Goal: Task Accomplishment & Management: Manage account settings

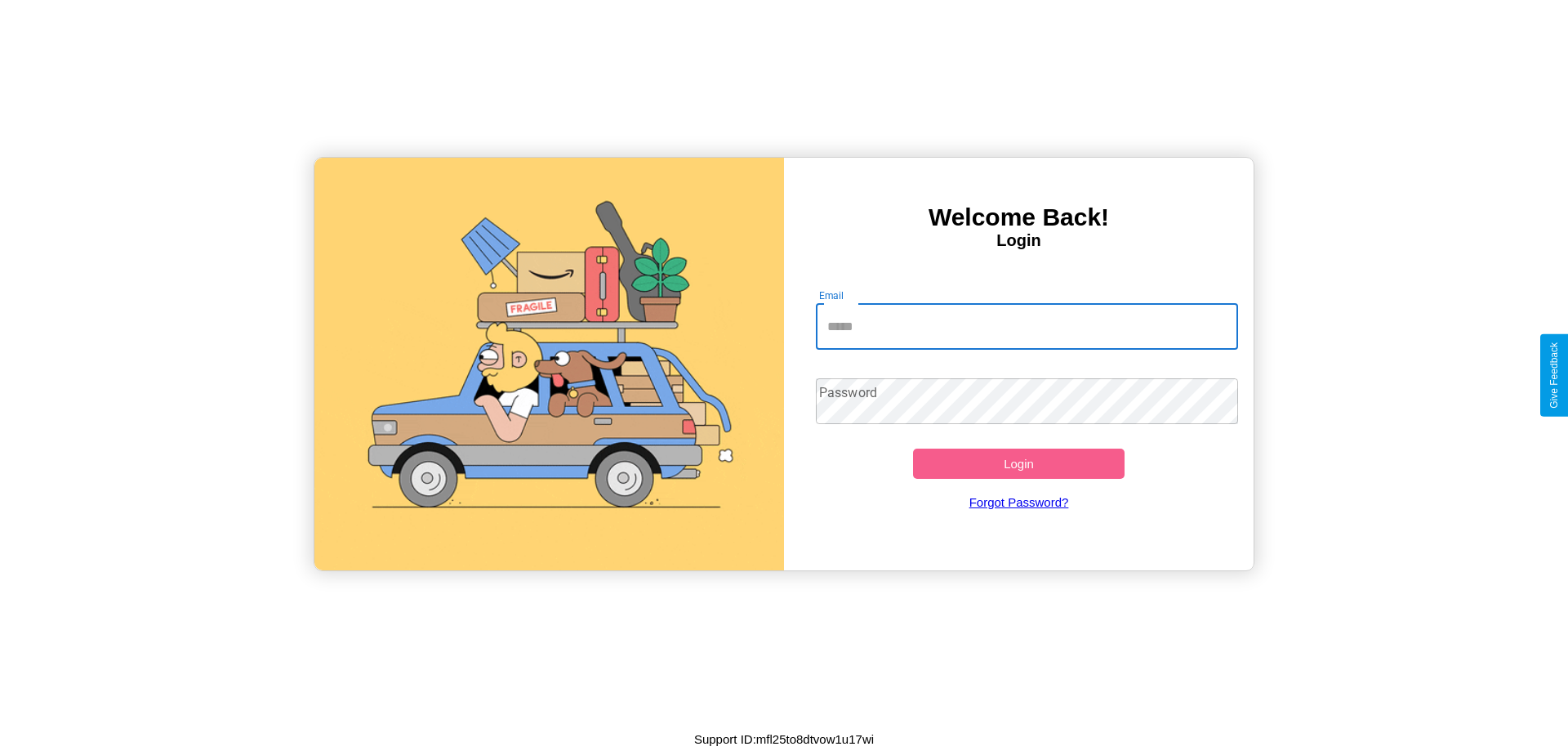
click at [1027, 326] on input "Email" at bounding box center [1027, 326] width 423 height 46
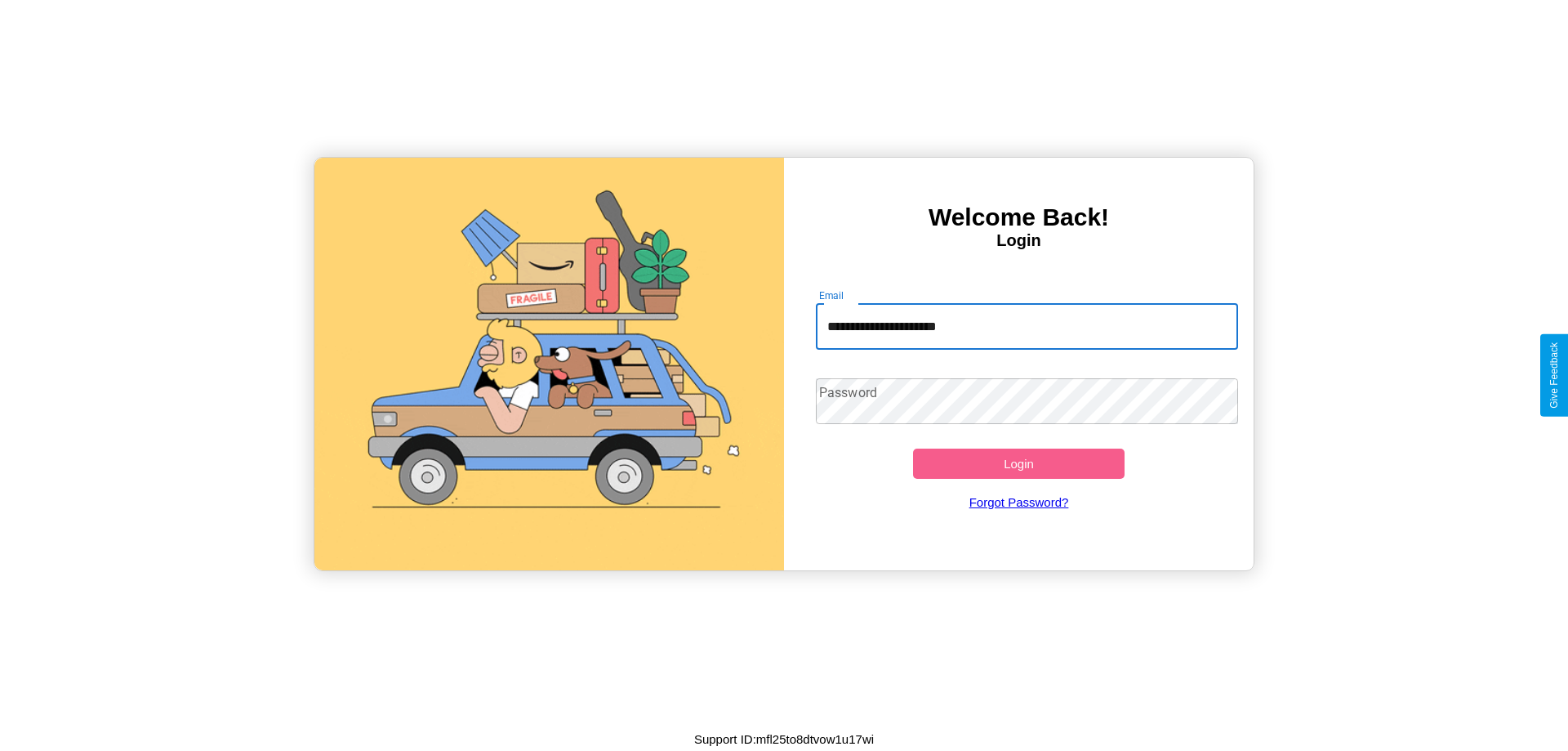
type input "**********"
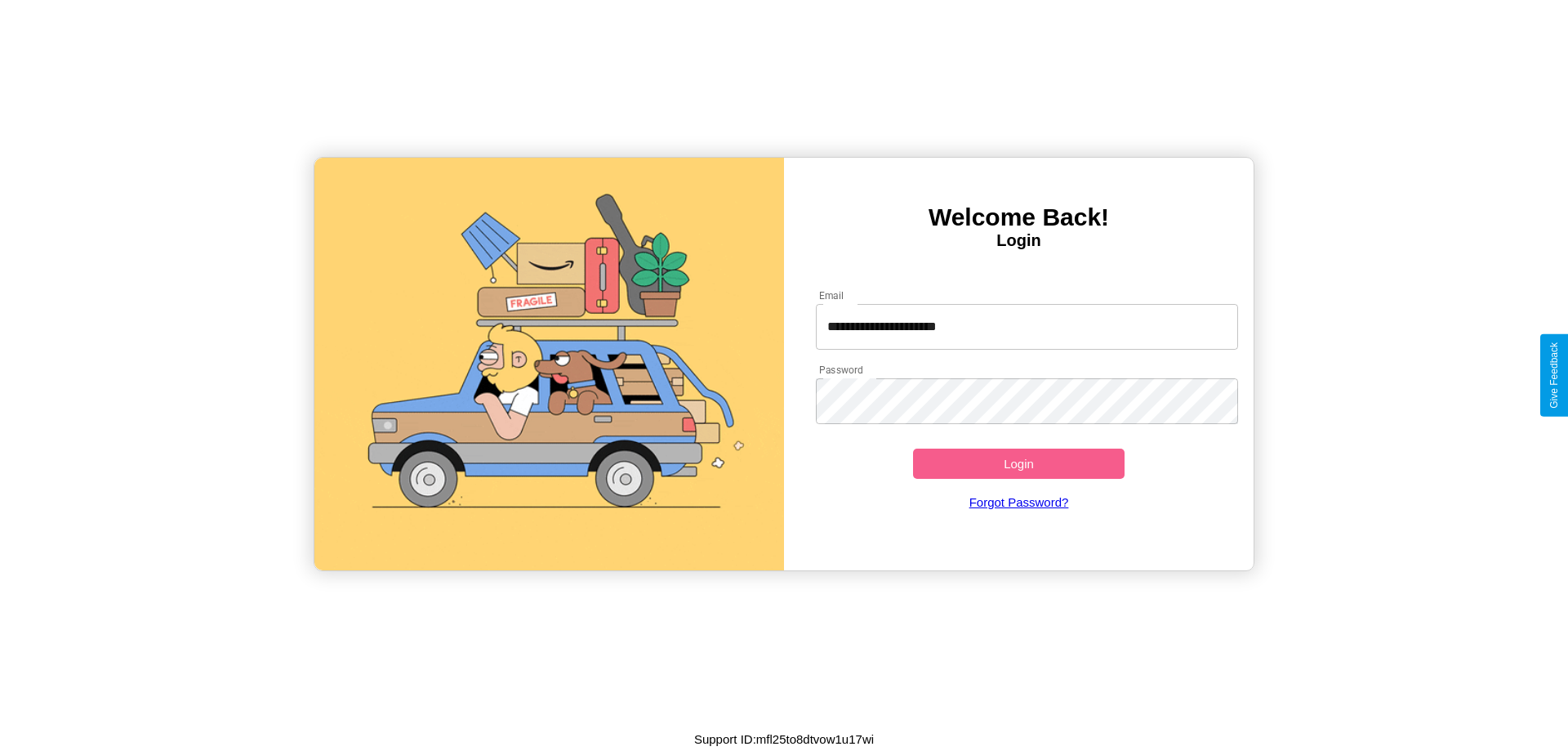
click at [1018, 463] on button "Login" at bounding box center [1019, 463] width 212 height 30
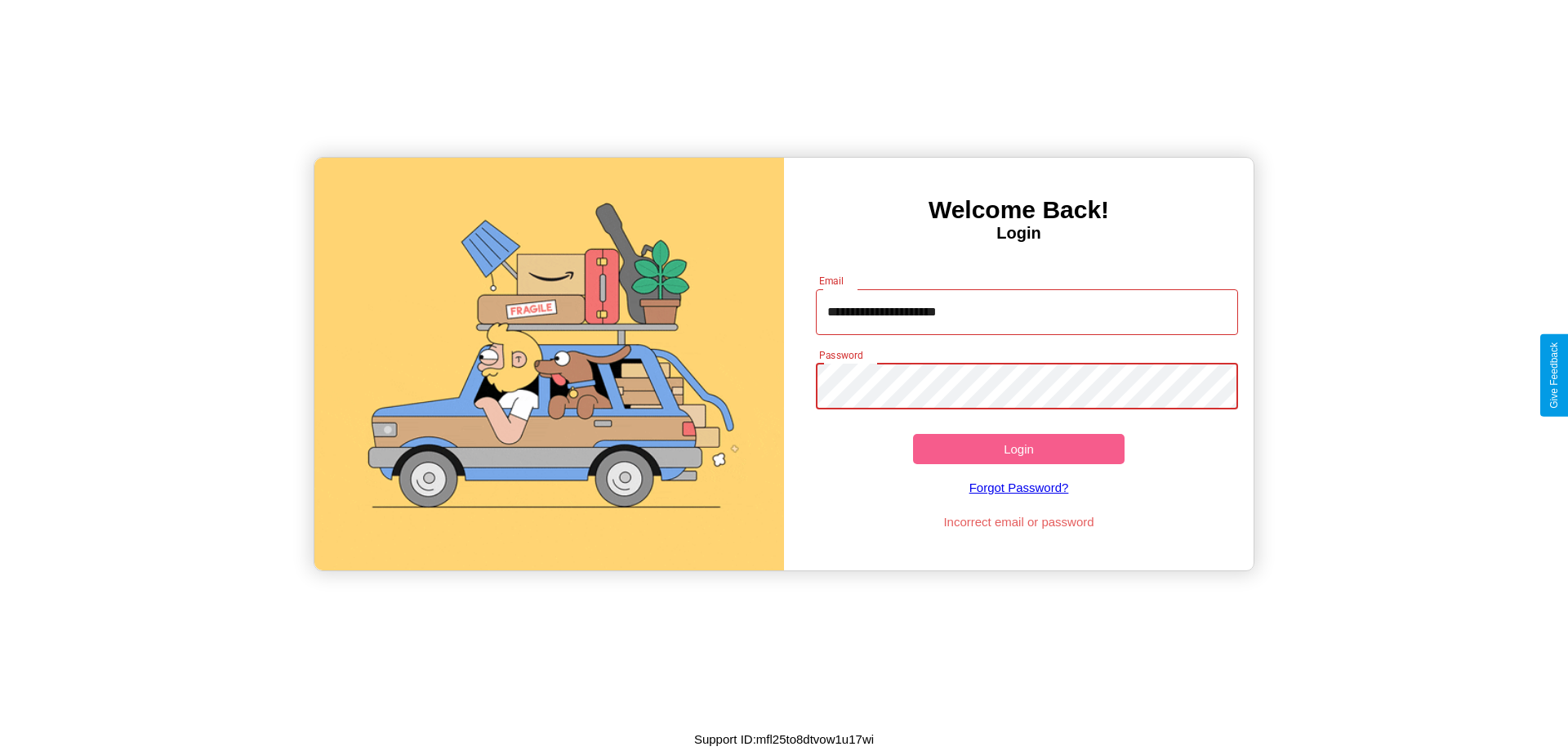
click at [1018, 449] on button "Login" at bounding box center [1019, 449] width 212 height 30
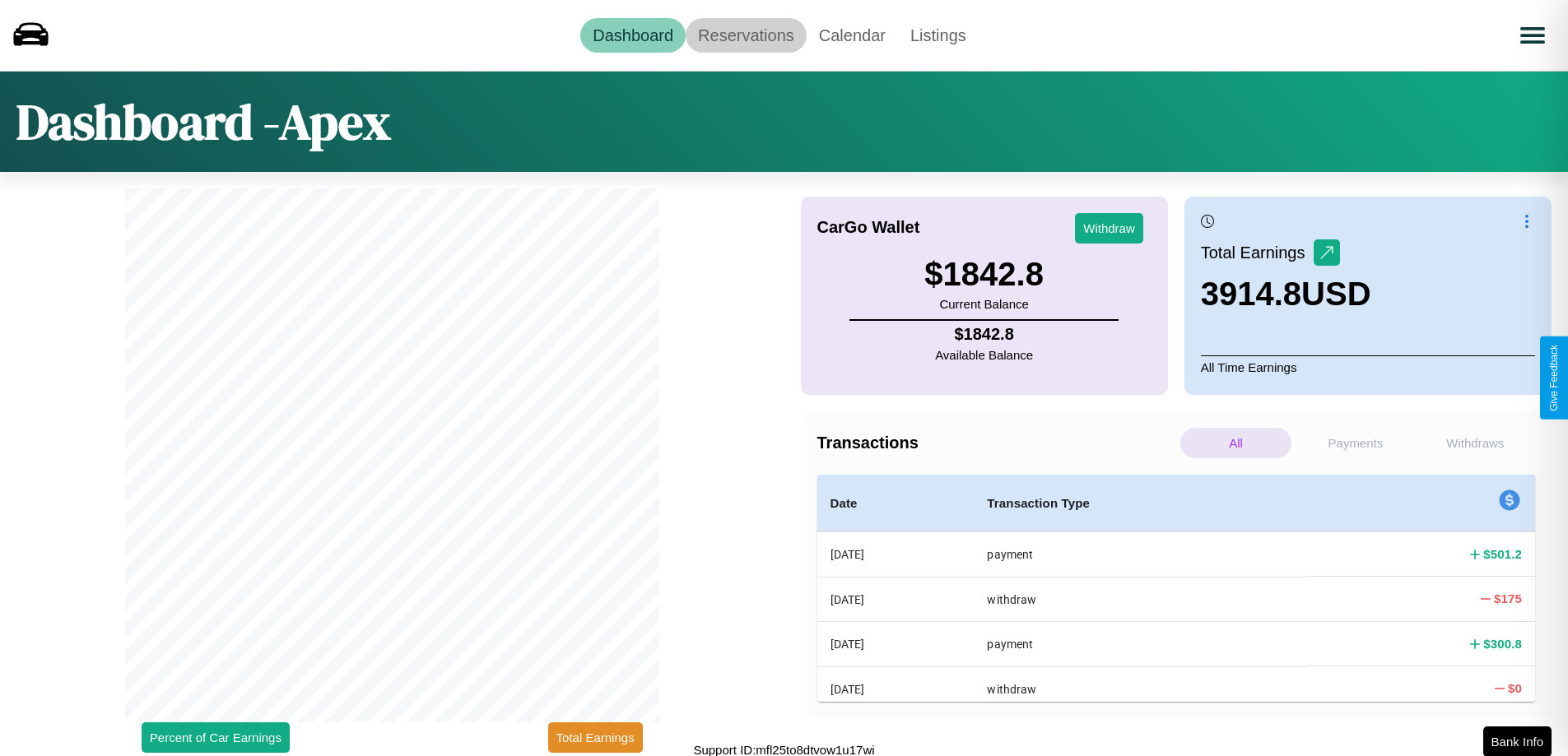
click at [745, 34] on link "Reservations" at bounding box center [746, 35] width 121 height 34
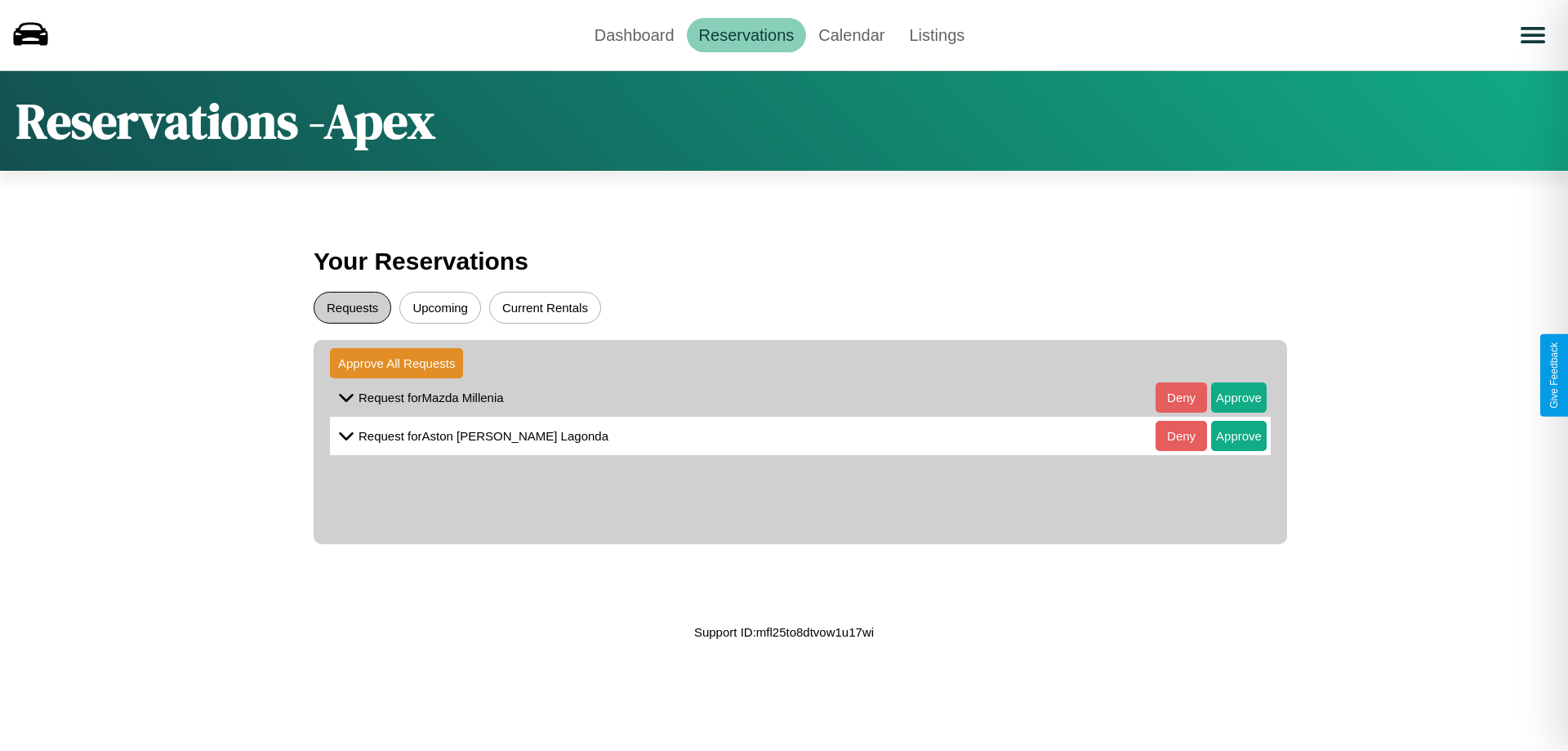
click at [352, 307] on button "Requests" at bounding box center [352, 307] width 78 height 32
click at [1227, 397] on button "Approve" at bounding box center [1239, 397] width 55 height 30
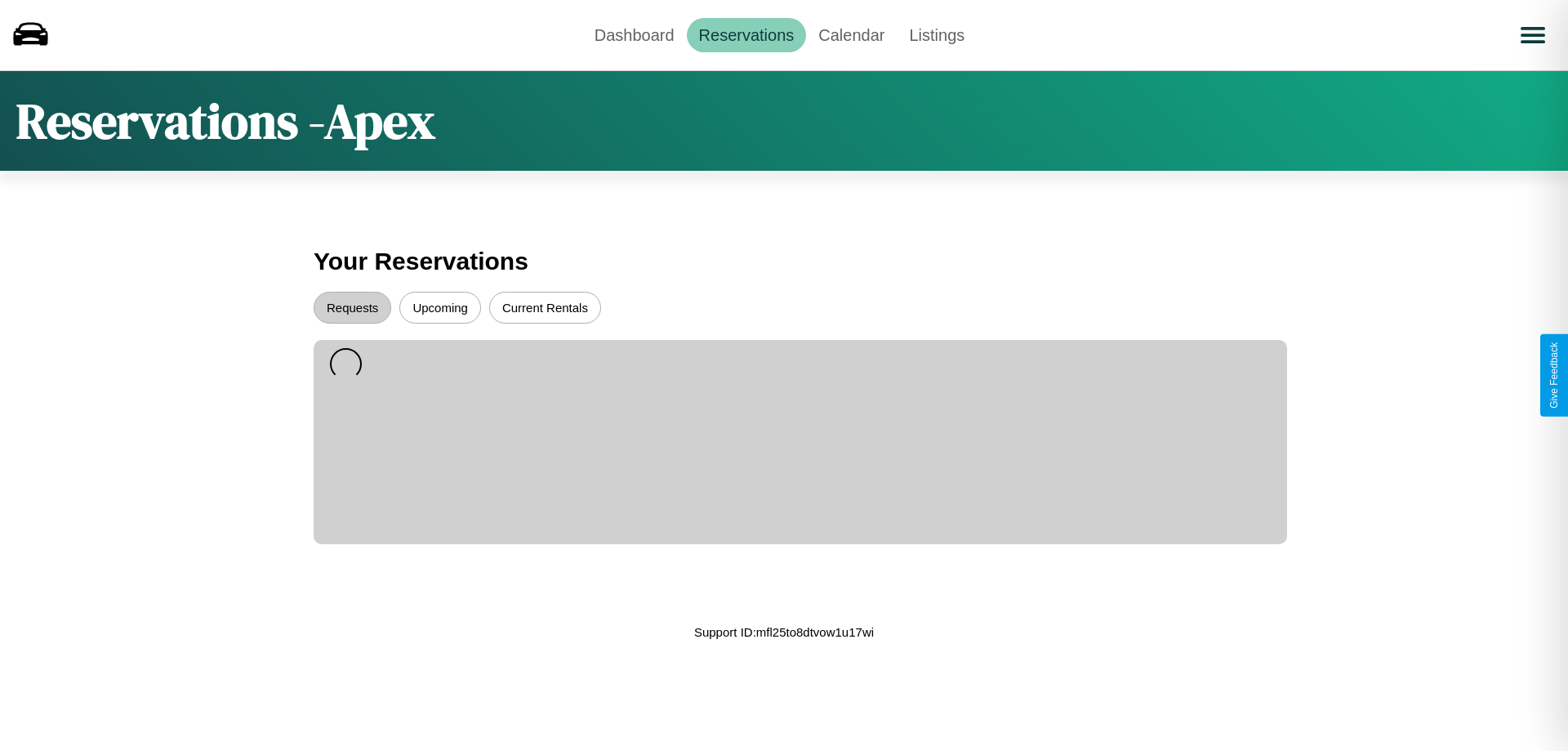
click at [440, 307] on button "Upcoming" at bounding box center [440, 307] width 82 height 32
